Goal: Navigation & Orientation: Find specific page/section

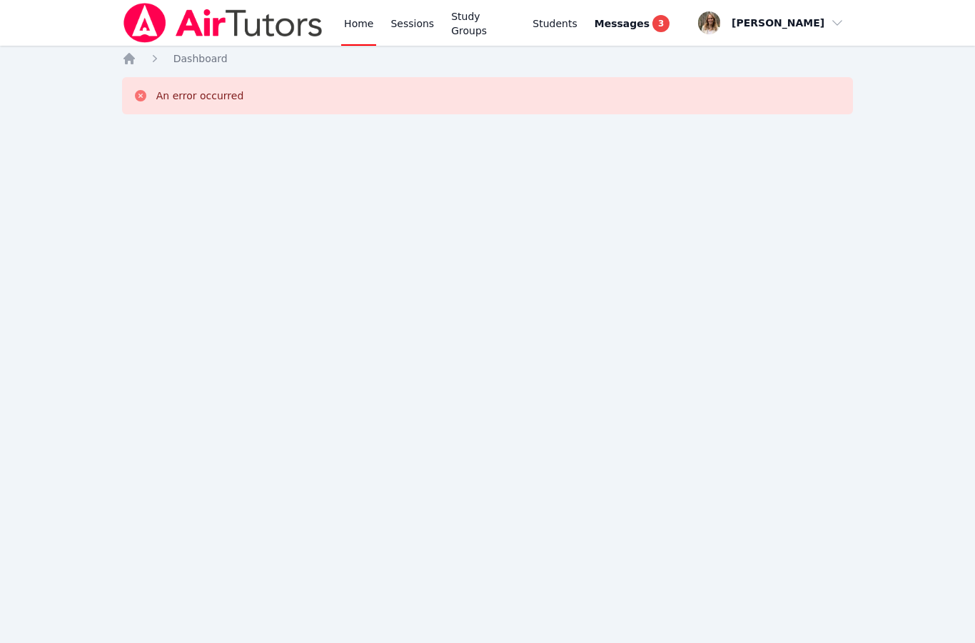
click at [418, 25] on link "Sessions" at bounding box center [412, 23] width 49 height 46
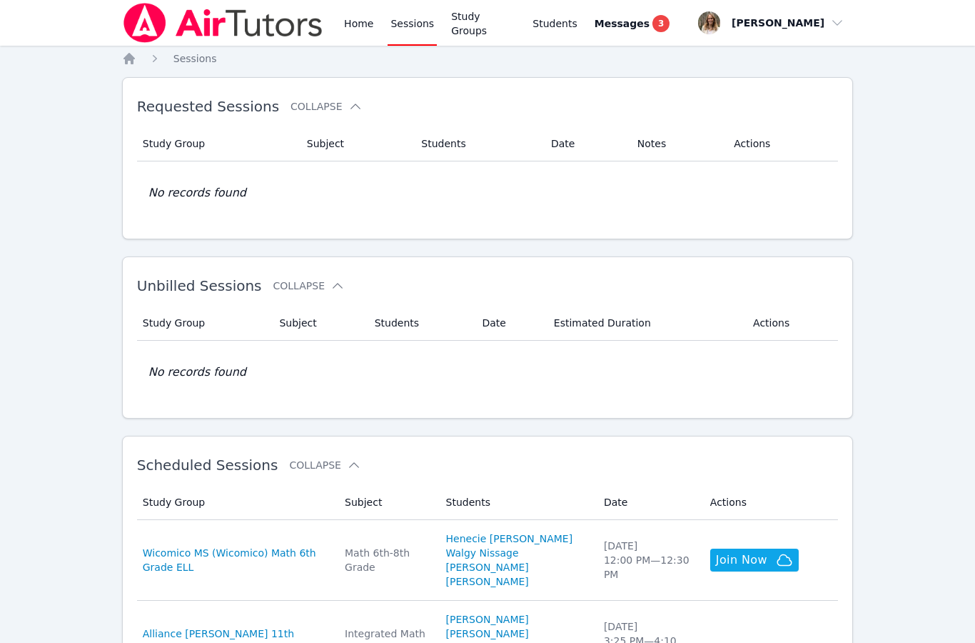
click at [353, 22] on link "Home" at bounding box center [358, 23] width 35 height 46
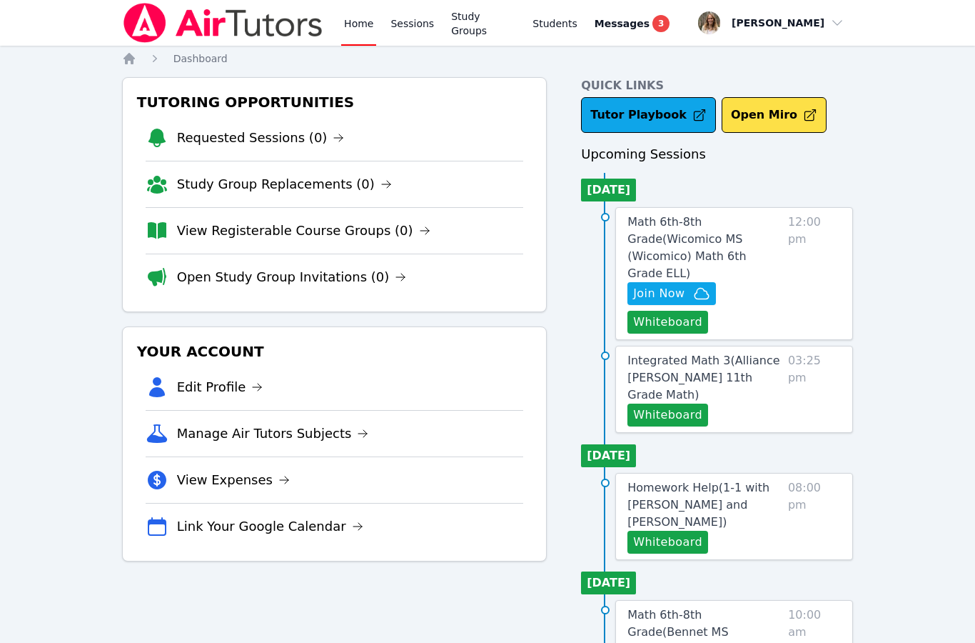
click at [662, 311] on button "Whiteboard" at bounding box center [668, 322] width 81 height 23
